Goal: Task Accomplishment & Management: Complete application form

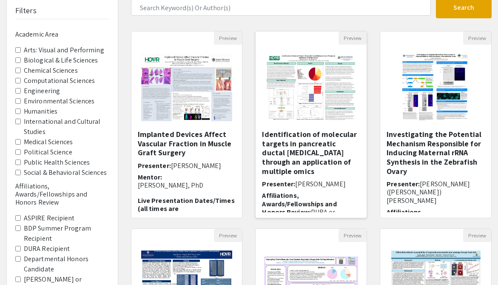
scroll to position [65, 0]
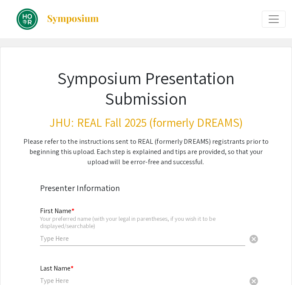
scroll to position [99, 0]
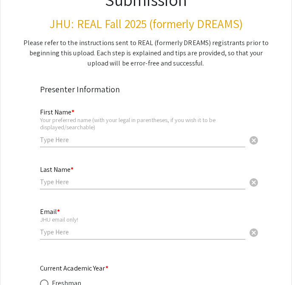
click at [67, 140] on input "text" at bounding box center [143, 139] width 206 height 9
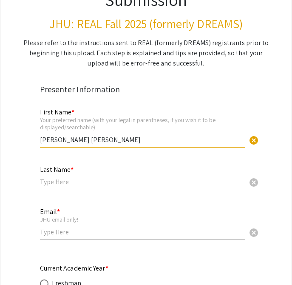
type input "[PERSON_NAME]"
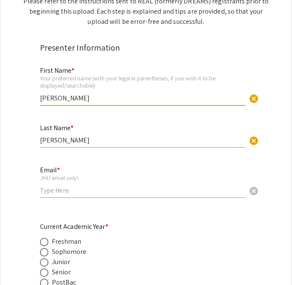
scroll to position [146, 0]
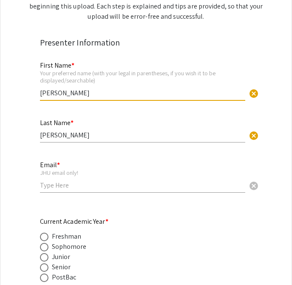
click at [51, 188] on input "email" at bounding box center [143, 185] width 206 height 9
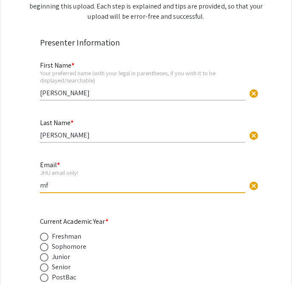
type input "m"
click at [40, 187] on input "guill10@jhu.edu" at bounding box center [143, 185] width 206 height 9
type input "[EMAIL_ADDRESS][DOMAIN_NAME]"
click at [44, 272] on span at bounding box center [44, 267] width 9 height 9
click at [44, 272] on input "radio" at bounding box center [44, 267] width 9 height 9
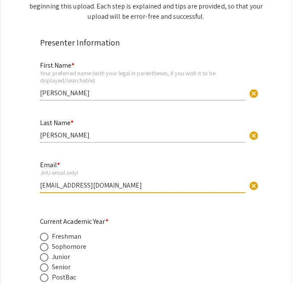
radio input "true"
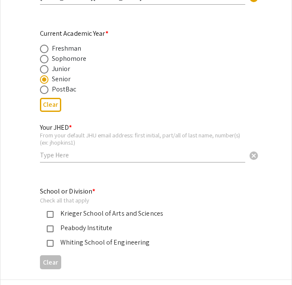
scroll to position [337, 0]
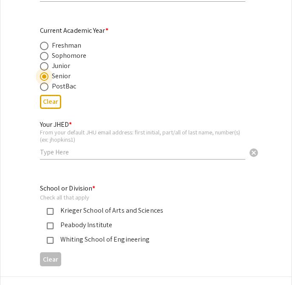
click at [54, 160] on div "Your JHED * From your default JHU email address: first initial, part/all of las…" at bounding box center [143, 135] width 206 height 47
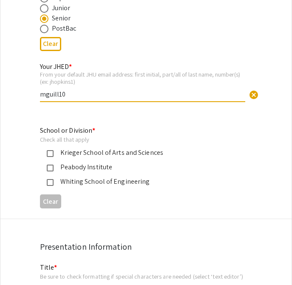
scroll to position [398, 0]
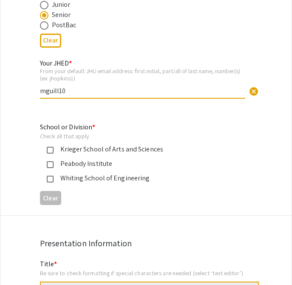
type input "mguill10"
click at [52, 148] on mat-pseudo-checkbox at bounding box center [50, 150] width 7 height 7
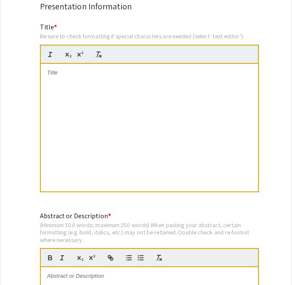
scroll to position [637, 0]
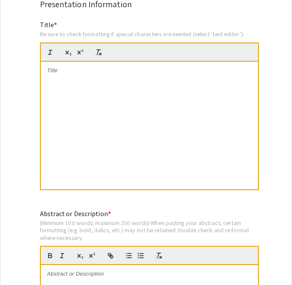
click at [69, 121] on div at bounding box center [149, 126] width 217 height 128
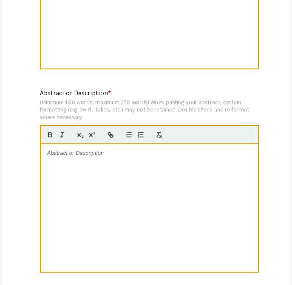
scroll to position [790, 0]
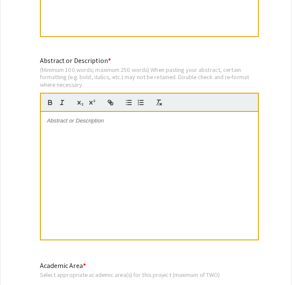
click at [108, 143] on div at bounding box center [149, 176] width 217 height 128
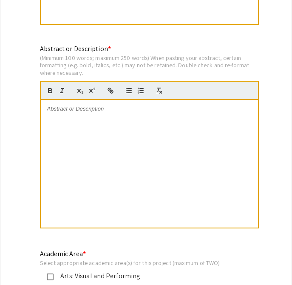
scroll to position [822, 0]
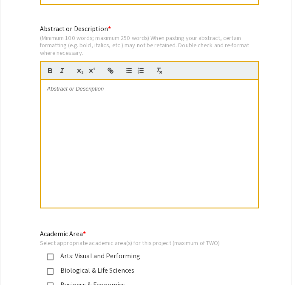
click at [111, 154] on div at bounding box center [149, 144] width 217 height 128
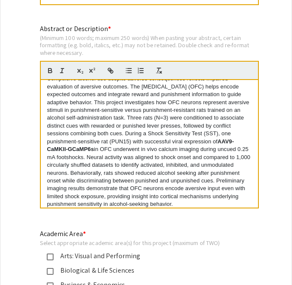
scroll to position [0, 0]
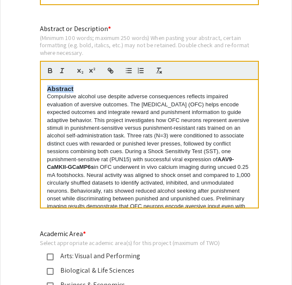
drag, startPoint x: 80, startPoint y: 89, endPoint x: 38, endPoint y: 89, distance: 42.5
click at [38, 89] on div "Abstract or Description * (Minimum 100 words; maximum 250 words) When pasting y…" at bounding box center [147, 122] width 226 height 197
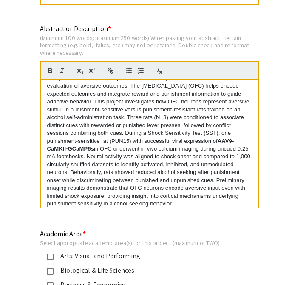
scroll to position [16, 0]
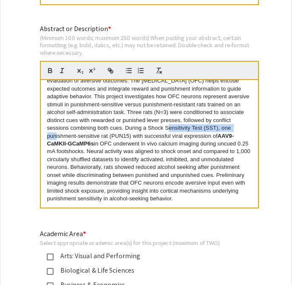
drag, startPoint x: 149, startPoint y: 131, endPoint x: 222, endPoint y: 133, distance: 72.8
click at [222, 133] on p "Compulsive alcohol use despite adverse consequences reflects impaired evaluatio…" at bounding box center [149, 136] width 205 height 134
click at [213, 158] on p "Compulsive alcohol use despite adverse consequences reflects impaired evaluatio…" at bounding box center [149, 136] width 205 height 134
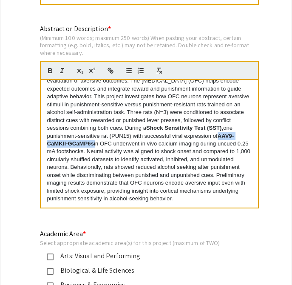
drag, startPoint x: 219, startPoint y: 137, endPoint x: 94, endPoint y: 146, distance: 124.6
click at [94, 146] on p "Compulsive alcohol use despite adverse consequences reflects impaired evaluatio…" at bounding box center [149, 136] width 205 height 134
click at [113, 188] on p "Compulsive alcohol use despite adverse consequences reflects impaired evaluatio…" at bounding box center [149, 136] width 205 height 134
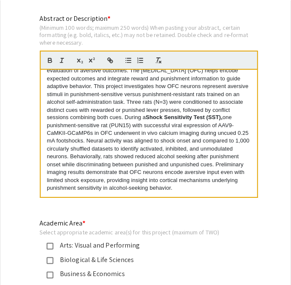
scroll to position [835, 0]
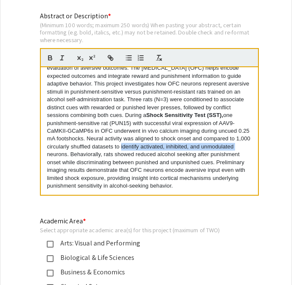
drag, startPoint x: 120, startPoint y: 148, endPoint x: 248, endPoint y: 148, distance: 127.6
click at [248, 148] on p "Compulsive alcohol use despite adverse consequences reflects impaired evaluatio…" at bounding box center [149, 124] width 205 height 134
click at [193, 149] on p "Compulsive alcohol use despite adverse consequences reflects impaired evaluatio…" at bounding box center [149, 124] width 205 height 134
drag, startPoint x: 141, startPoint y: 148, endPoint x: 237, endPoint y: 151, distance: 95.8
click at [237, 151] on p "Compulsive alcohol use despite adverse consequences reflects impaired evaluatio…" at bounding box center [149, 124] width 205 height 134
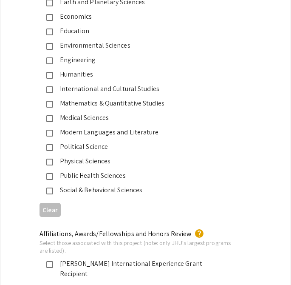
scroll to position [1150, 0]
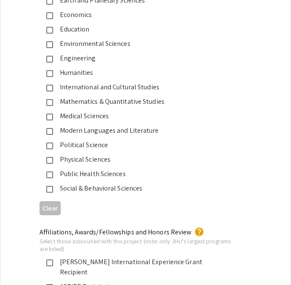
click at [49, 188] on mat-pseudo-checkbox at bounding box center [49, 189] width 7 height 7
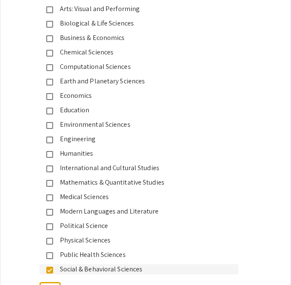
scroll to position [1071, 0]
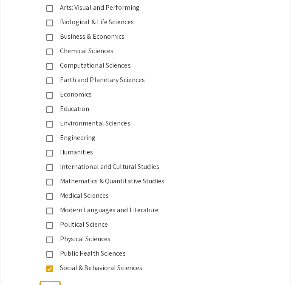
click at [52, 21] on mat-pseudo-checkbox at bounding box center [49, 23] width 7 height 7
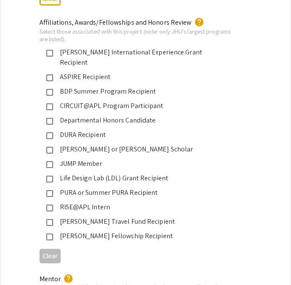
scroll to position [1360, 0]
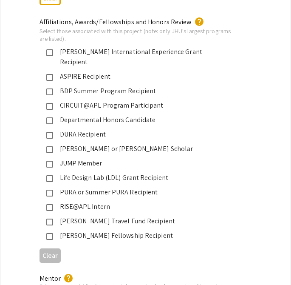
click at [47, 146] on mat-pseudo-checkbox at bounding box center [49, 149] width 7 height 7
click at [47, 161] on mat-pseudo-checkbox at bounding box center [49, 164] width 7 height 7
click at [48, 117] on mat-pseudo-checkbox at bounding box center [49, 120] width 7 height 7
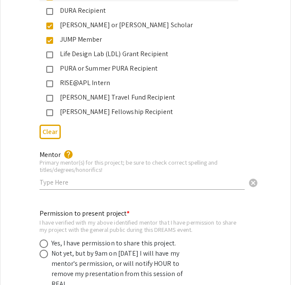
scroll to position [1485, 0]
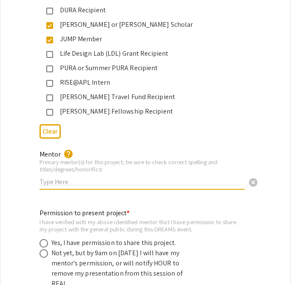
click at [76, 177] on input "text" at bounding box center [143, 181] width 206 height 9
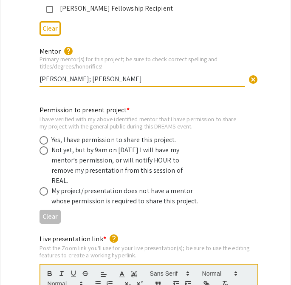
scroll to position [1592, 0]
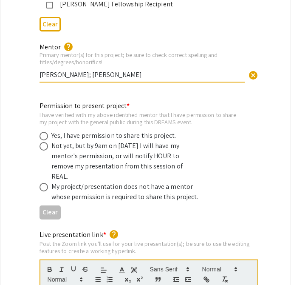
type input "[PERSON_NAME]; [PERSON_NAME]"
click at [43, 131] on mat-radio-button at bounding box center [46, 136] width 12 height 10
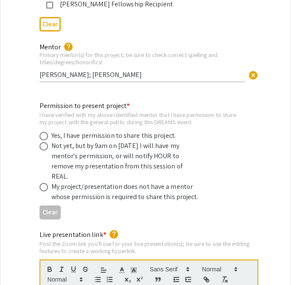
click at [43, 132] on span at bounding box center [44, 136] width 9 height 9
click at [43, 132] on input "radio" at bounding box center [44, 136] width 9 height 9
radio input "true"
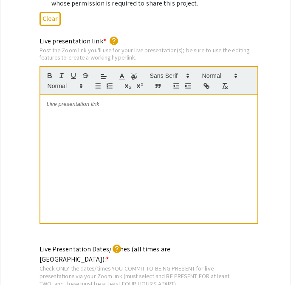
scroll to position [1790, 0]
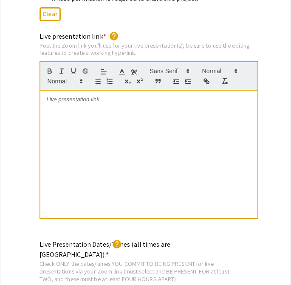
click at [171, 124] on div at bounding box center [148, 155] width 217 height 128
click at [191, 91] on div at bounding box center [148, 155] width 217 height 128
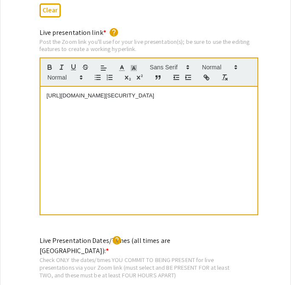
scroll to position [1798, 0]
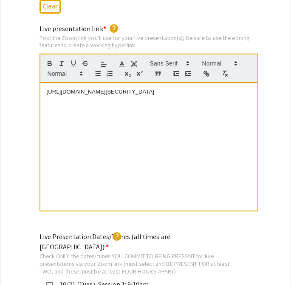
click at [171, 112] on div "[URL][DOMAIN_NAME][SECURITY_DATA]" at bounding box center [148, 147] width 217 height 128
drag, startPoint x: 185, startPoint y: 84, endPoint x: 38, endPoint y: 65, distance: 147.7
click at [38, 65] on div "Live presentation link * help Post the Zoom link you'll use for your live prese…" at bounding box center [146, 124] width 226 height 200
click at [208, 70] on icon "button" at bounding box center [207, 74] width 8 height 8
click at [206, 63] on div at bounding box center [149, 69] width 219 height 30
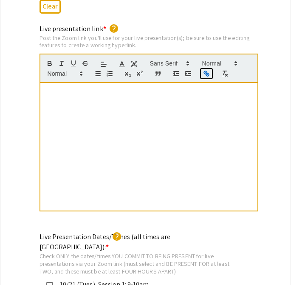
click at [205, 70] on icon "button" at bounding box center [207, 74] width 8 height 8
click at [204, 70] on icon "button" at bounding box center [207, 74] width 8 height 8
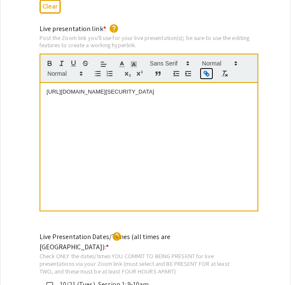
click at [205, 70] on icon "button" at bounding box center [207, 74] width 8 height 8
click at [203, 70] on icon "button" at bounding box center [207, 74] width 8 height 8
click at [203, 88] on p "[URL][DOMAIN_NAME][SECURITY_DATA]" at bounding box center [149, 92] width 205 height 8
click at [157, 104] on p at bounding box center [149, 108] width 205 height 8
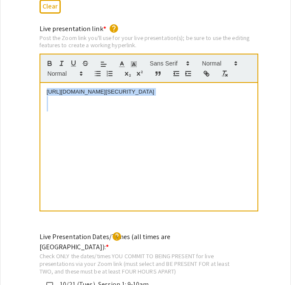
drag, startPoint x: 157, startPoint y: 100, endPoint x: 35, endPoint y: 69, distance: 125.2
click at [35, 69] on div "Live presentation link * help Post the Zoom link you'll use for your live prese…" at bounding box center [146, 124] width 226 height 200
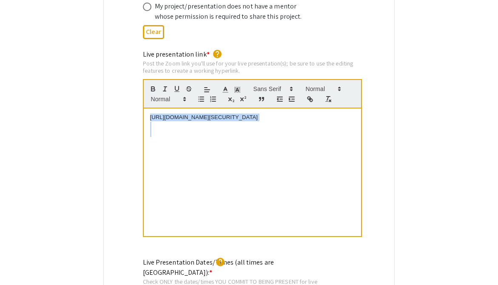
scroll to position [1747, 0]
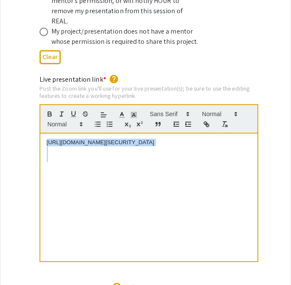
click at [169, 180] on div "[URL][DOMAIN_NAME][SECURITY_DATA]" at bounding box center [148, 198] width 217 height 128
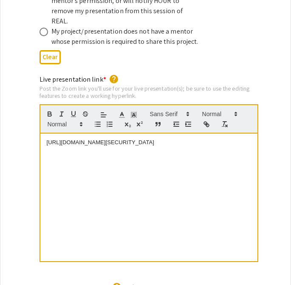
click at [156, 180] on div "[URL][DOMAIN_NAME][SECURITY_DATA]" at bounding box center [148, 198] width 217 height 128
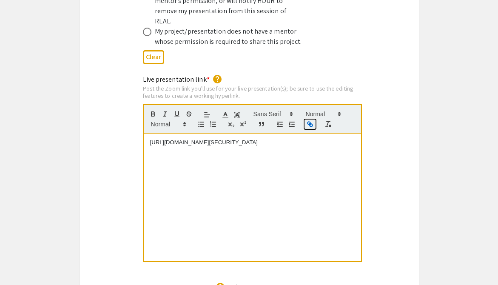
click at [292, 120] on icon "button" at bounding box center [310, 124] width 8 height 8
click at [184, 171] on div "https://us05web.zoom.us/j/81843492612?pwd=ohJSQXFFnkmJpJ1N3GfZQDnAFofWez.1 http…" at bounding box center [252, 198] width 217 height 128
click at [292, 120] on icon "button" at bounding box center [310, 124] width 8 height 8
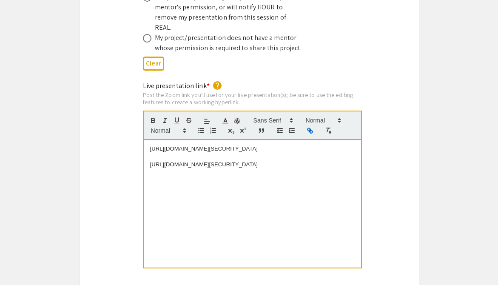
scroll to position [1745, 0]
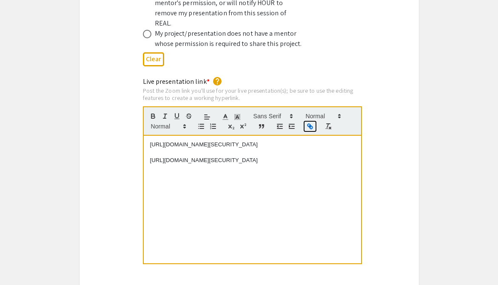
click at [292, 123] on icon "button" at bounding box center [310, 127] width 8 height 8
drag, startPoint x: 283, startPoint y: 158, endPoint x: 134, endPoint y: 153, distance: 148.6
click at [134, 153] on div "Live presentation link * help Post the Zoom link you'll use for your live prese…" at bounding box center [250, 177] width 340 height 200
drag, startPoint x: 275, startPoint y: 160, endPoint x: 146, endPoint y: 146, distance: 130.2
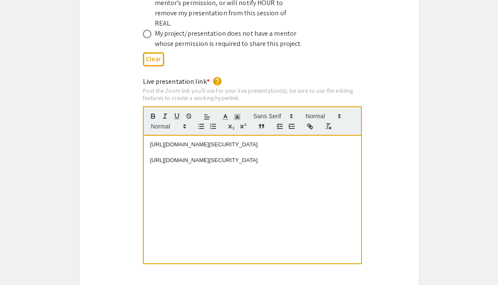
click at [146, 146] on div "https://us05web.zoom.us/j/81843492612?pwd=ohJSQXFFnkmJpJ1N3GfZQDnAFofWez.1 http…" at bounding box center [252, 200] width 217 height 128
drag, startPoint x: 146, startPoint y: 154, endPoint x: 292, endPoint y: 167, distance: 147.0
click at [292, 167] on div "https://us05web.zoom.us/j/81843492612?pwd=ohJSQXFFnkmJpJ1N3GfZQDnAFofWez.1 http…" at bounding box center [252, 200] width 217 height 128
click at [194, 141] on p "[URL][DOMAIN_NAME][SECURITY_DATA]" at bounding box center [252, 145] width 205 height 8
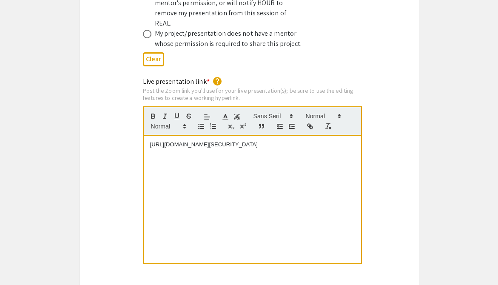
click at [194, 141] on p "[URL][DOMAIN_NAME][SECURITY_DATA]" at bounding box center [252, 145] width 205 height 8
click at [149, 136] on div "[URL][DOMAIN_NAME][SECURITY_DATA]" at bounding box center [252, 200] width 217 height 128
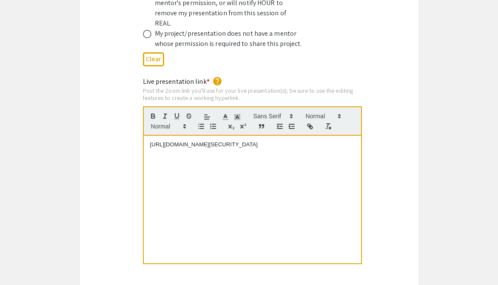
drag, startPoint x: 271, startPoint y: 136, endPoint x: 149, endPoint y: 117, distance: 123.9
click at [149, 117] on quill-editor "[URL][DOMAIN_NAME][SECURITY_DATA]" at bounding box center [252, 185] width 219 height 158
click at [292, 123] on icon "button" at bounding box center [310, 127] width 8 height 8
click at [292, 123] on icon "button" at bounding box center [329, 127] width 8 height 8
click at [283, 182] on div "https://us05web.zoom.us/j/81843492612?pwd=ohJSQXFFnkmJpJ1N3GfZQDnAFofWez.1 http…" at bounding box center [252, 200] width 217 height 128
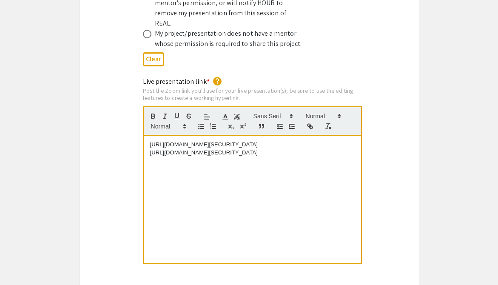
click at [272, 149] on p "[URL][DOMAIN_NAME][SECURITY_DATA]" at bounding box center [252, 153] width 205 height 8
drag, startPoint x: 272, startPoint y: 146, endPoint x: 146, endPoint y: 146, distance: 125.9
click at [146, 146] on div "https://us05web.zoom.us/j/81843492612?pwd=ohJSQXFFnkmJpJ1N3GfZQDnAFofWez.1 http…" at bounding box center [252, 200] width 217 height 128
drag, startPoint x: 149, startPoint y: 144, endPoint x: 281, endPoint y: 160, distance: 132.4
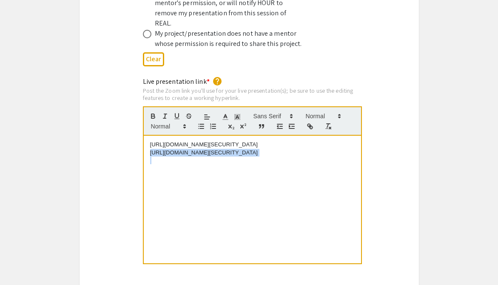
click at [281, 160] on div "https://us05web.zoom.us/j/81843492612?pwd=ohJSQXFFnkmJpJ1N3GfZQDnAFofWez.1 http…" at bounding box center [252, 200] width 217 height 128
click at [292, 124] on icon "button" at bounding box center [309, 125] width 3 height 3
click at [292, 112] on icon at bounding box center [340, 116] width 8 height 8
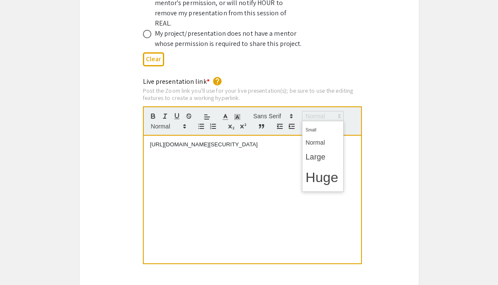
click at [251, 163] on div "[URL][DOMAIN_NAME][SECURITY_DATA]" at bounding box center [252, 200] width 217 height 128
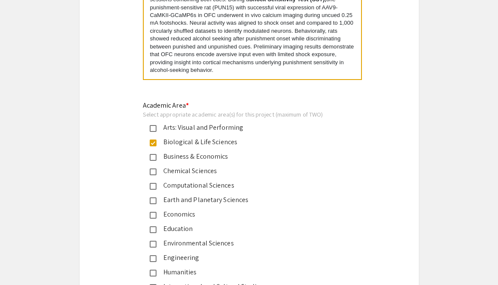
scroll to position [949, 0]
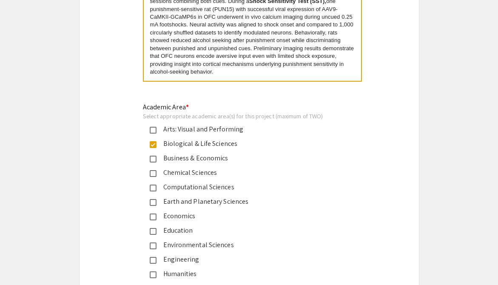
click at [235, 46] on p "Compulsive alcohol use despite adverse consequences reflects impaired evaluatio…" at bounding box center [252, 10] width 205 height 134
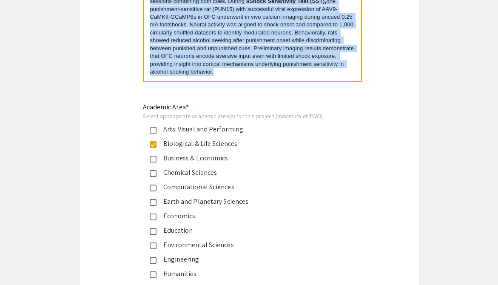
copy p "Compulsive alcohol use despite adverse consequences reflects impaired evaluatio…"
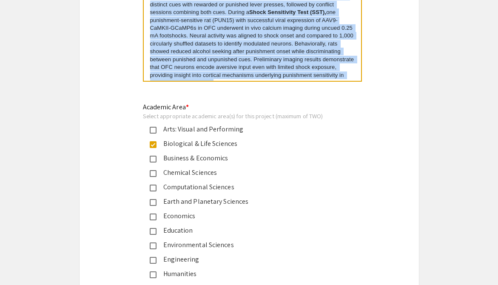
click at [235, 46] on p "Compulsive alcohol use despite adverse consequences reflects impaired evaluatio…" at bounding box center [252, 21] width 205 height 134
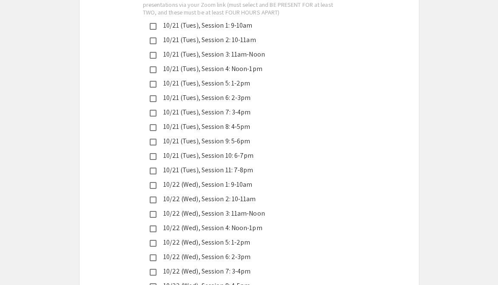
scroll to position [2082, 0]
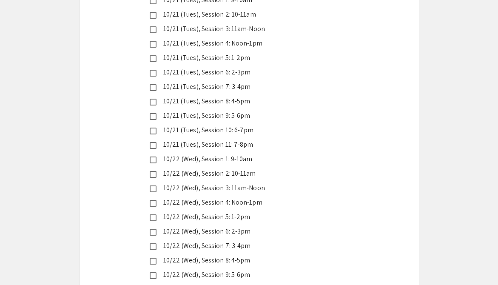
click at [154, 171] on mat-pseudo-checkbox at bounding box center [153, 174] width 7 height 7
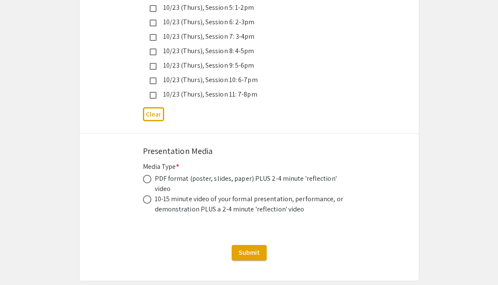
scroll to position [2452, 0]
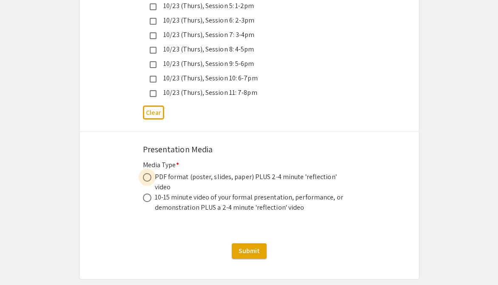
click at [149, 173] on span at bounding box center [147, 177] width 9 height 9
click at [149, 173] on input "radio" at bounding box center [147, 177] width 9 height 9
radio input "true"
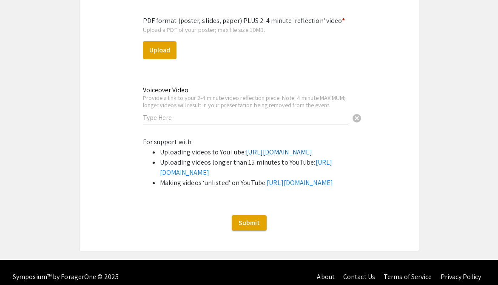
scroll to position [2687, 0]
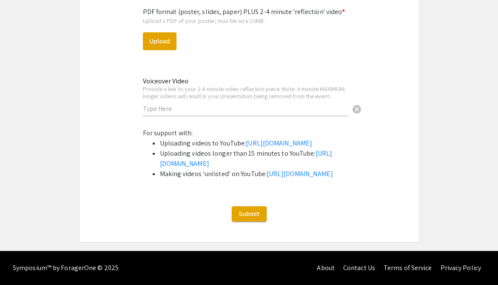
click at [194, 104] on input "text" at bounding box center [246, 108] width 206 height 9
click at [281, 139] on link "[URL][DOMAIN_NAME]" at bounding box center [279, 143] width 66 height 9
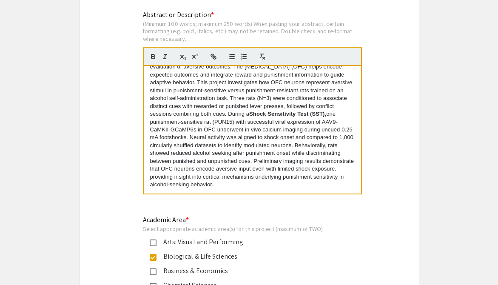
scroll to position [835, 0]
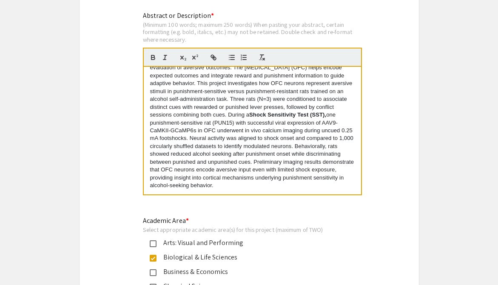
click at [245, 135] on p "Compulsive alcohol use despite adverse consequences reflects impaired evaluatio…" at bounding box center [252, 123] width 205 height 134
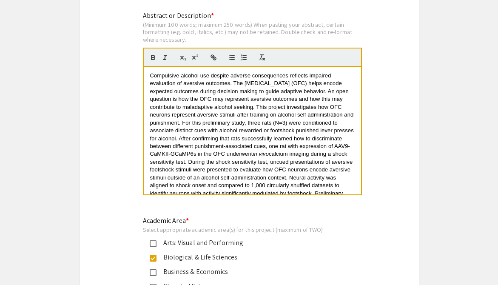
scroll to position [3, 0]
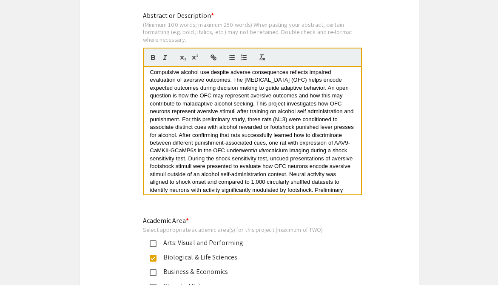
click at [151, 72] on span "Compulsive alcohol use despite adverse consequences reflects impaired evaluatio…" at bounding box center [253, 111] width 206 height 85
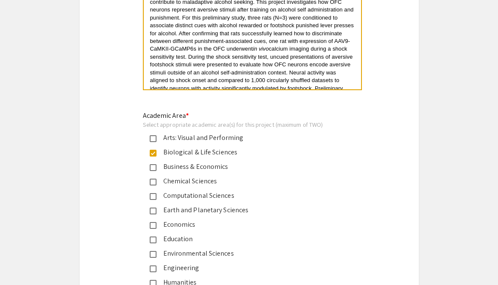
scroll to position [617, 0]
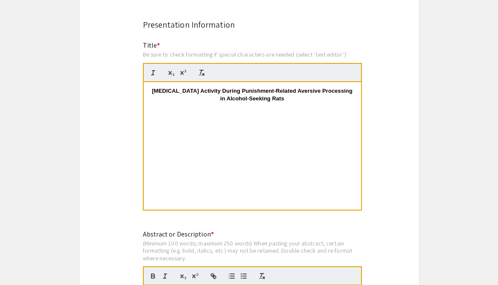
click at [266, 100] on strong "[MEDICAL_DATA] Activity During Punishment-Related Aversive Processing in Alcoho…" at bounding box center [253, 95] width 202 height 14
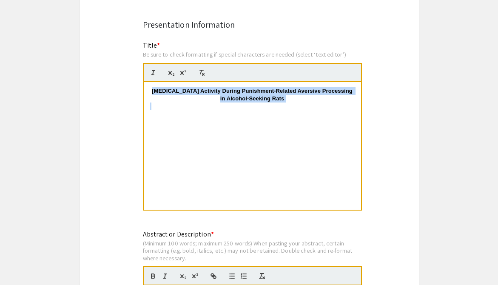
copy strong "[MEDICAL_DATA] Activity During Punishment-Related Aversive Processing in Alcoho…"
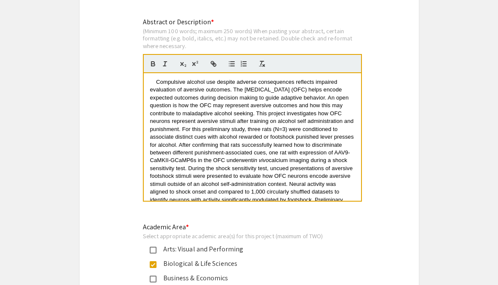
scroll to position [834, 0]
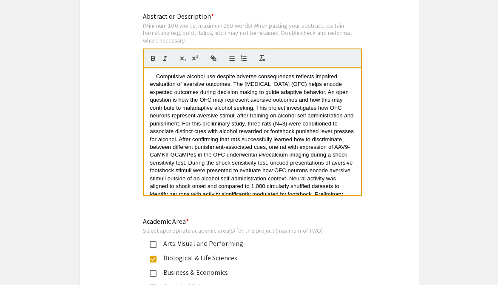
click at [290, 128] on p "Compulsive alcohol use despite adverse consequences reflects impaired evaluatio…" at bounding box center [252, 143] width 205 height 141
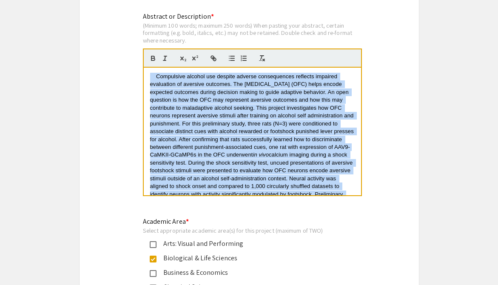
copy p "Compulsive alcohol use despite adverse consequences reflects impaired evaluatio…"
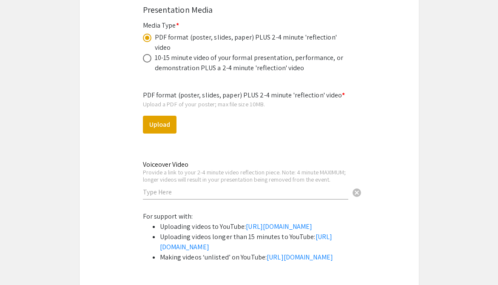
scroll to position [2593, 0]
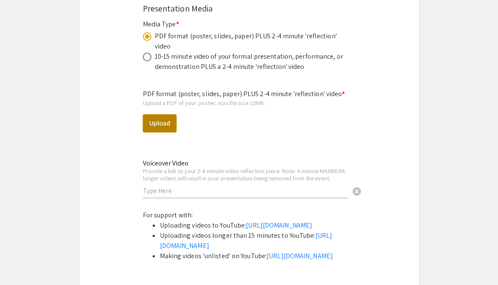
click at [159, 114] on button "Upload" at bounding box center [160, 123] width 34 height 18
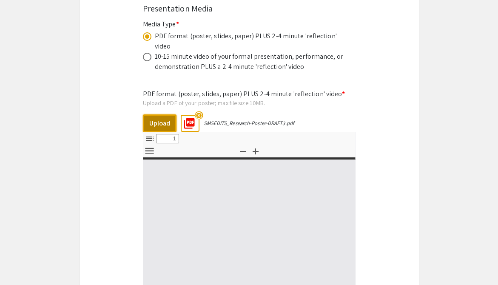
select select "custom"
type input "0"
select select "custom"
type input "1"
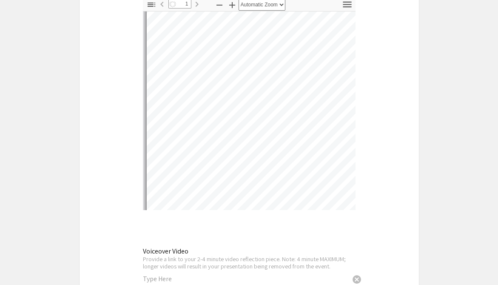
scroll to position [2732, 0]
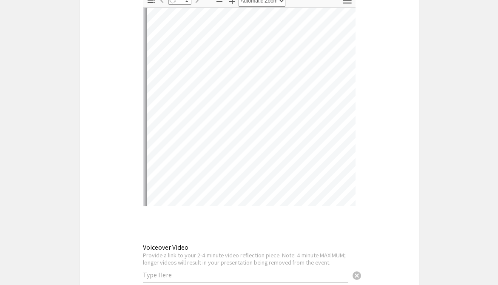
select select "auto"
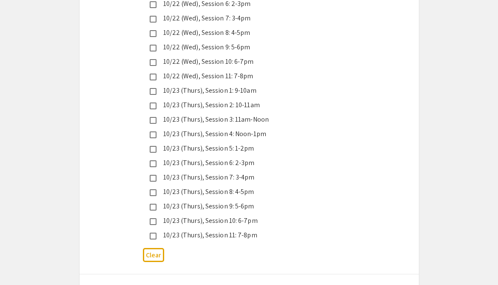
scroll to position [2311, 0]
click at [152, 232] on mat-pseudo-checkbox at bounding box center [153, 235] width 7 height 7
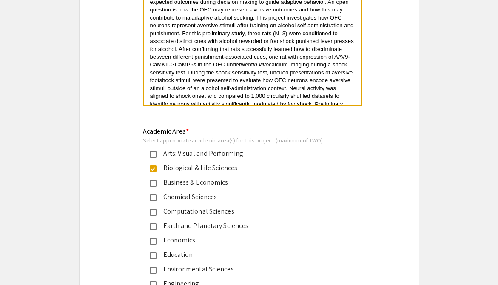
scroll to position [858, 0]
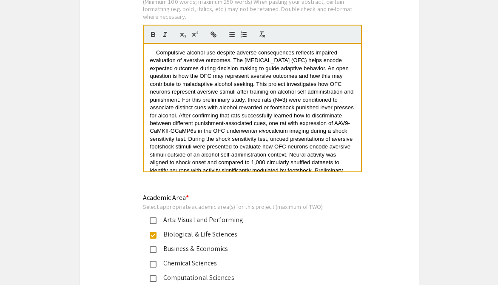
click at [178, 106] on span "Compulsive alcohol use despite adverse consequences reflects impaired evaluatio…" at bounding box center [253, 91] width 206 height 85
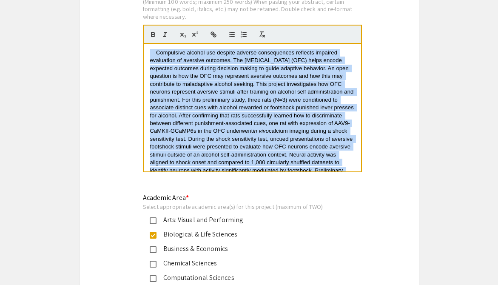
copy p "Compulsive alcohol use despite adverse consequences reflects impaired evaluatio…"
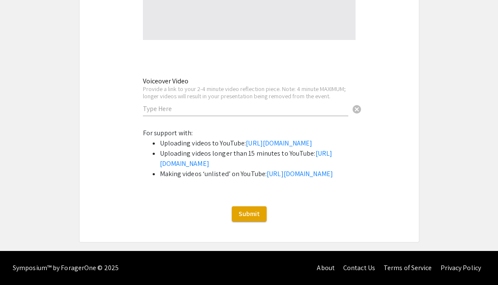
scroll to position [2843, 0]
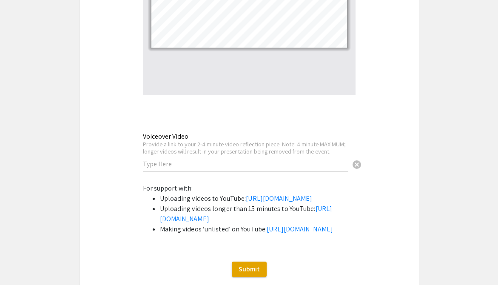
click at [214, 160] on input "text" at bounding box center [246, 164] width 206 height 9
paste input "[URL][DOMAIN_NAME]"
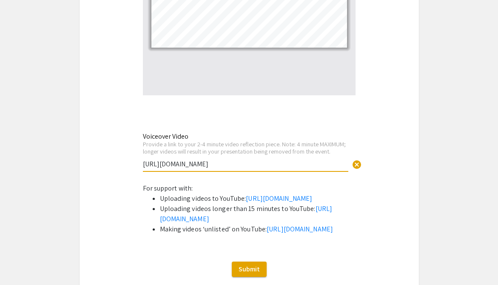
type input "[URL][DOMAIN_NAME]"
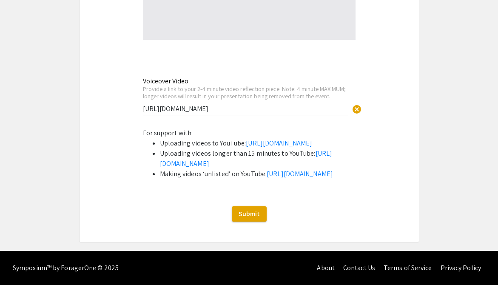
scroll to position [2912, 0]
click at [249, 218] on span "Submit" at bounding box center [249, 213] width 21 height 9
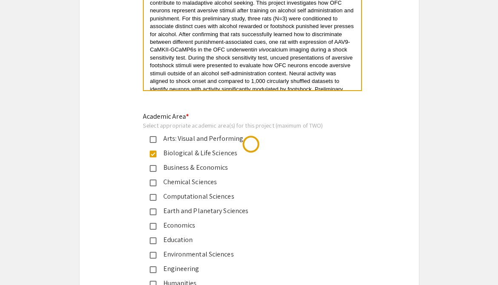
scroll to position [0, 0]
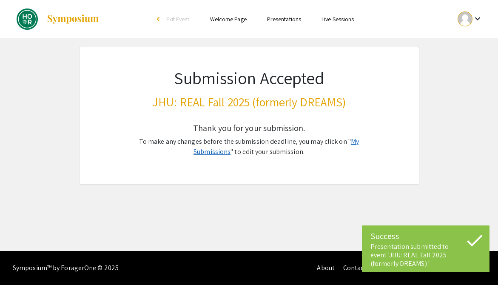
click at [292, 140] on link "My Submissions" at bounding box center [277, 146] width 166 height 19
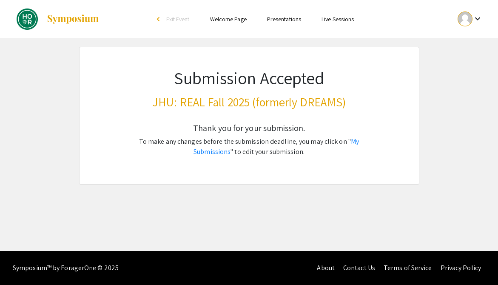
click at [292, 135] on div "Thank you for your submission. To make any changes before the submission deadli…" at bounding box center [249, 148] width 257 height 71
click at [292, 147] on p "To make any changes before the submission deadline, you may click on " My Submi…" at bounding box center [249, 147] width 257 height 20
click at [292, 141] on link "My Submissions" at bounding box center [277, 146] width 166 height 19
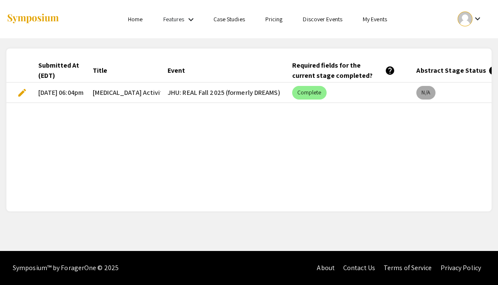
click at [428, 94] on mat-chip "N/A" at bounding box center [426, 93] width 19 height 14
click at [21, 96] on span "edit" at bounding box center [22, 93] width 10 height 10
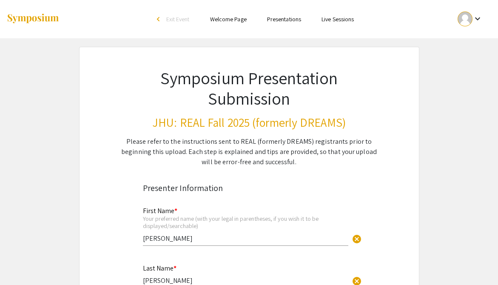
select select "custom"
type input "0"
select select "custom"
type input "1"
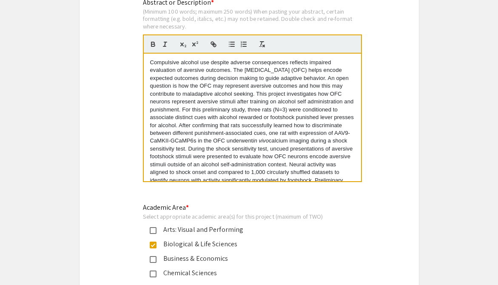
scroll to position [855, 0]
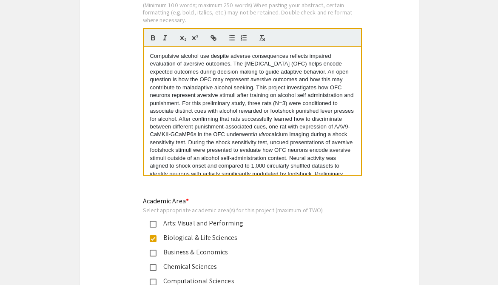
click at [153, 56] on p "Compulsive alcohol use despite adverse consequences reflects impaired evaluatio…" at bounding box center [252, 122] width 205 height 141
click at [150, 56] on p "Compulsive alcohol use despite adverse consequences reflects impaired evaluatio…" at bounding box center [252, 122] width 205 height 141
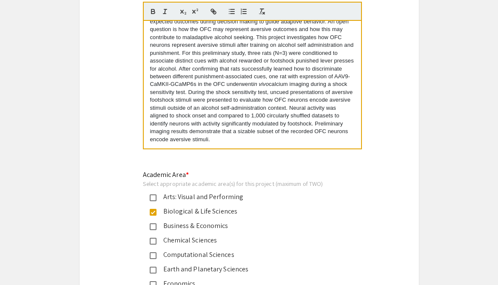
scroll to position [882, 0]
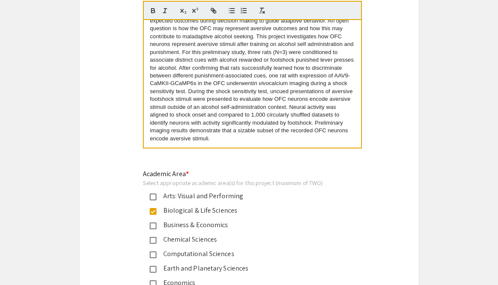
click at [235, 159] on div "Abstract or Description * (Minimum 100 words; maximum 250 words) When pasting y…" at bounding box center [252, 61] width 219 height 195
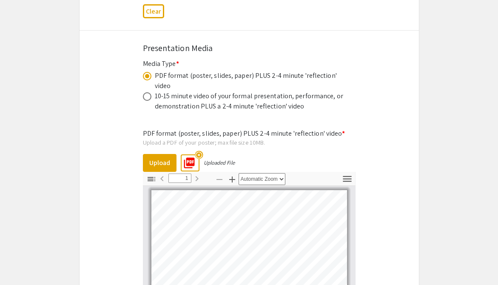
scroll to position [2654, 0]
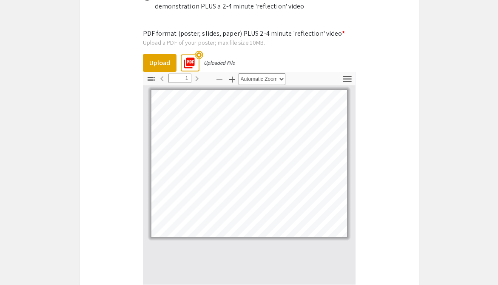
select select "custom"
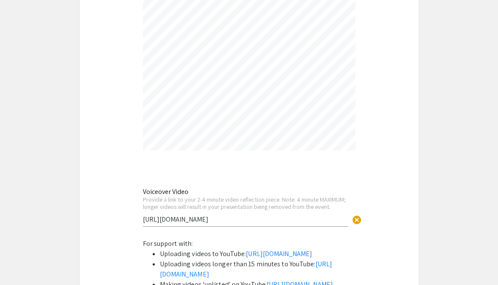
scroll to position [2921, 0]
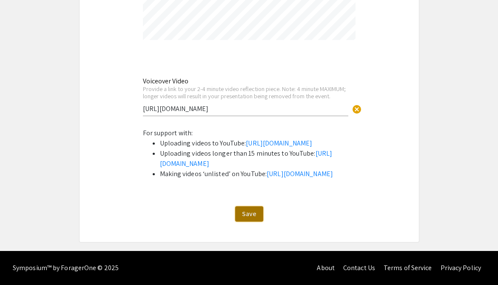
click at [254, 211] on span "Save" at bounding box center [249, 213] width 14 height 9
